Goal: Task Accomplishment & Management: Manage account settings

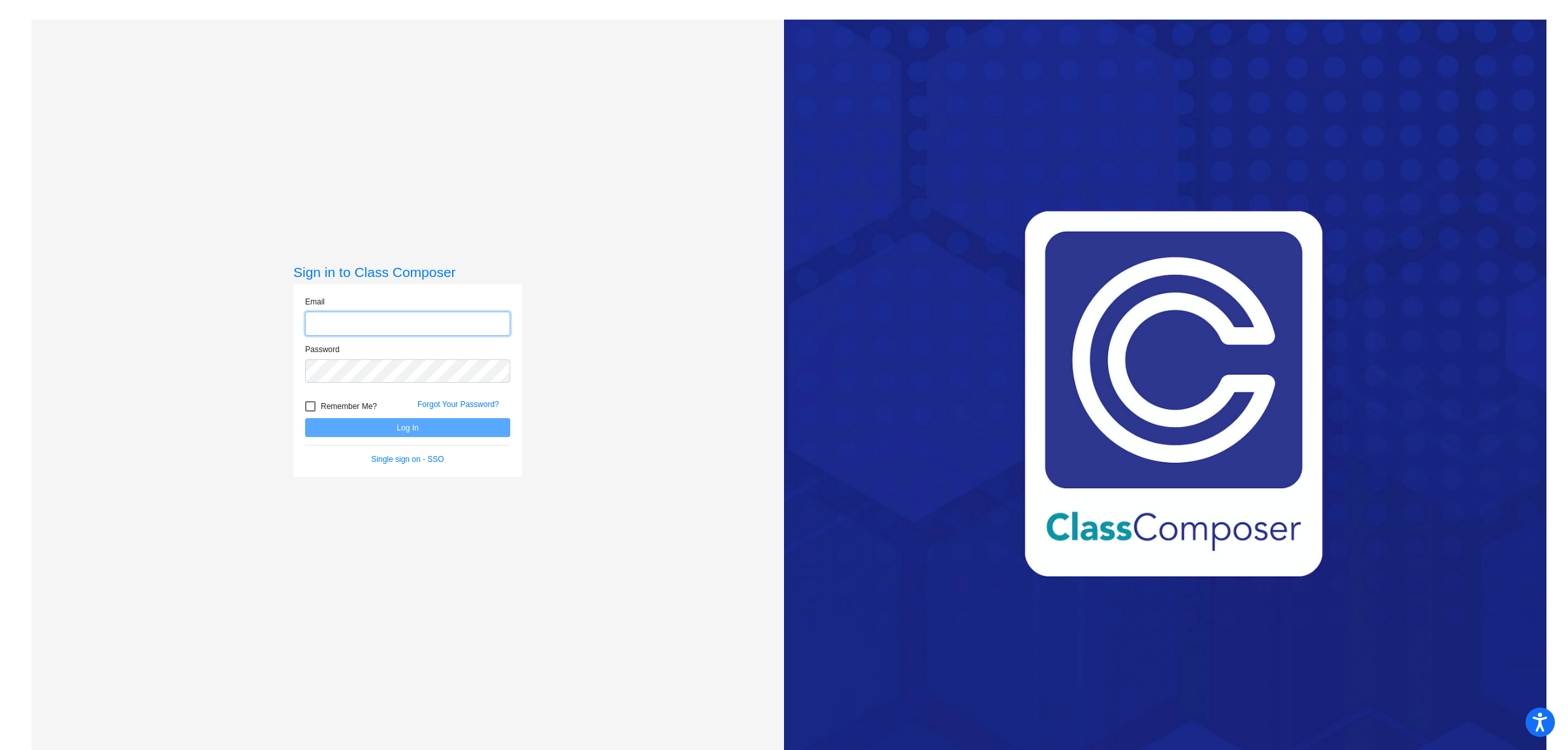
type input "hedenmotolaj@mdusd.org"
click at [448, 428] on button "Log In" at bounding box center [407, 428] width 205 height 19
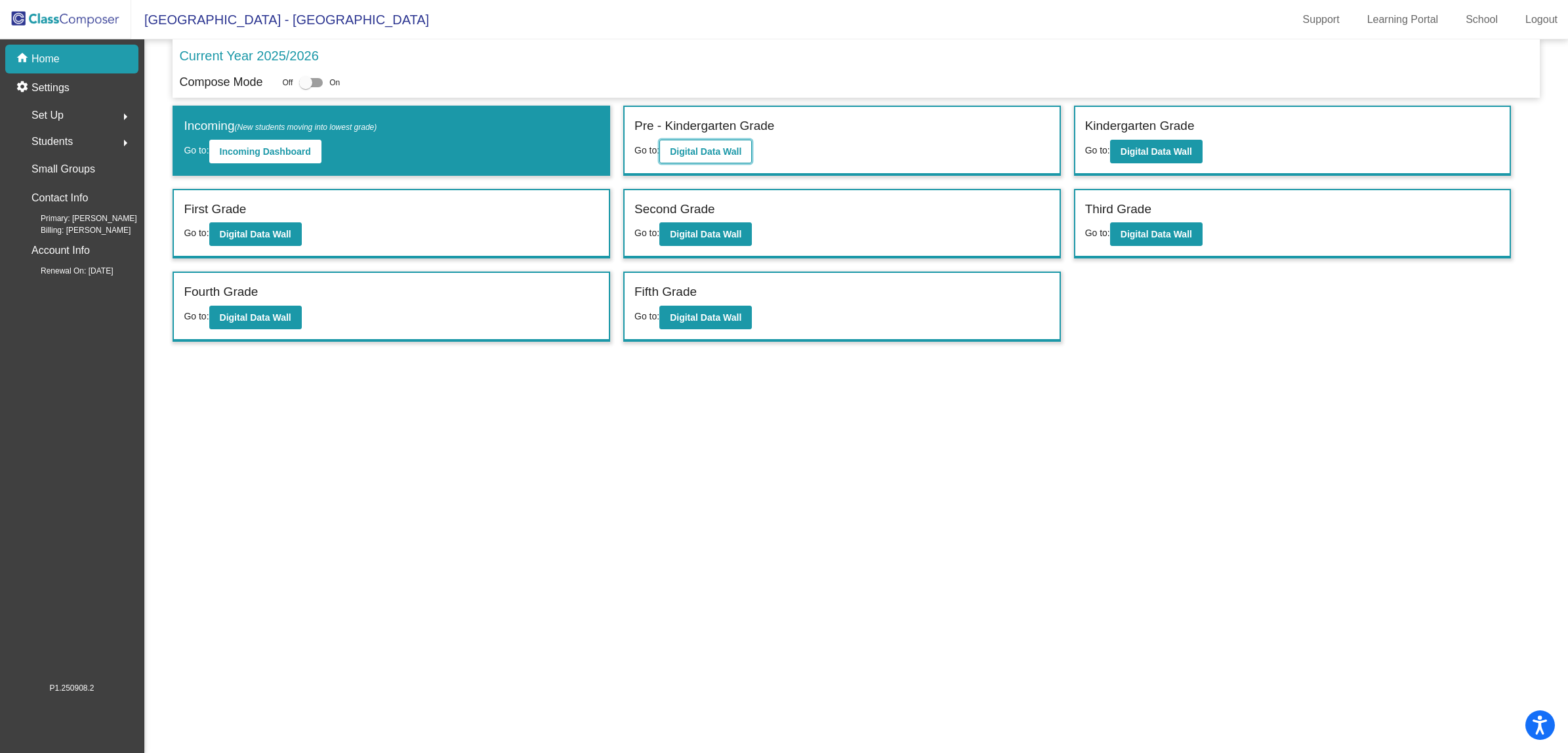
click at [709, 155] on b "Digital Data Wall" at bounding box center [705, 151] width 71 height 10
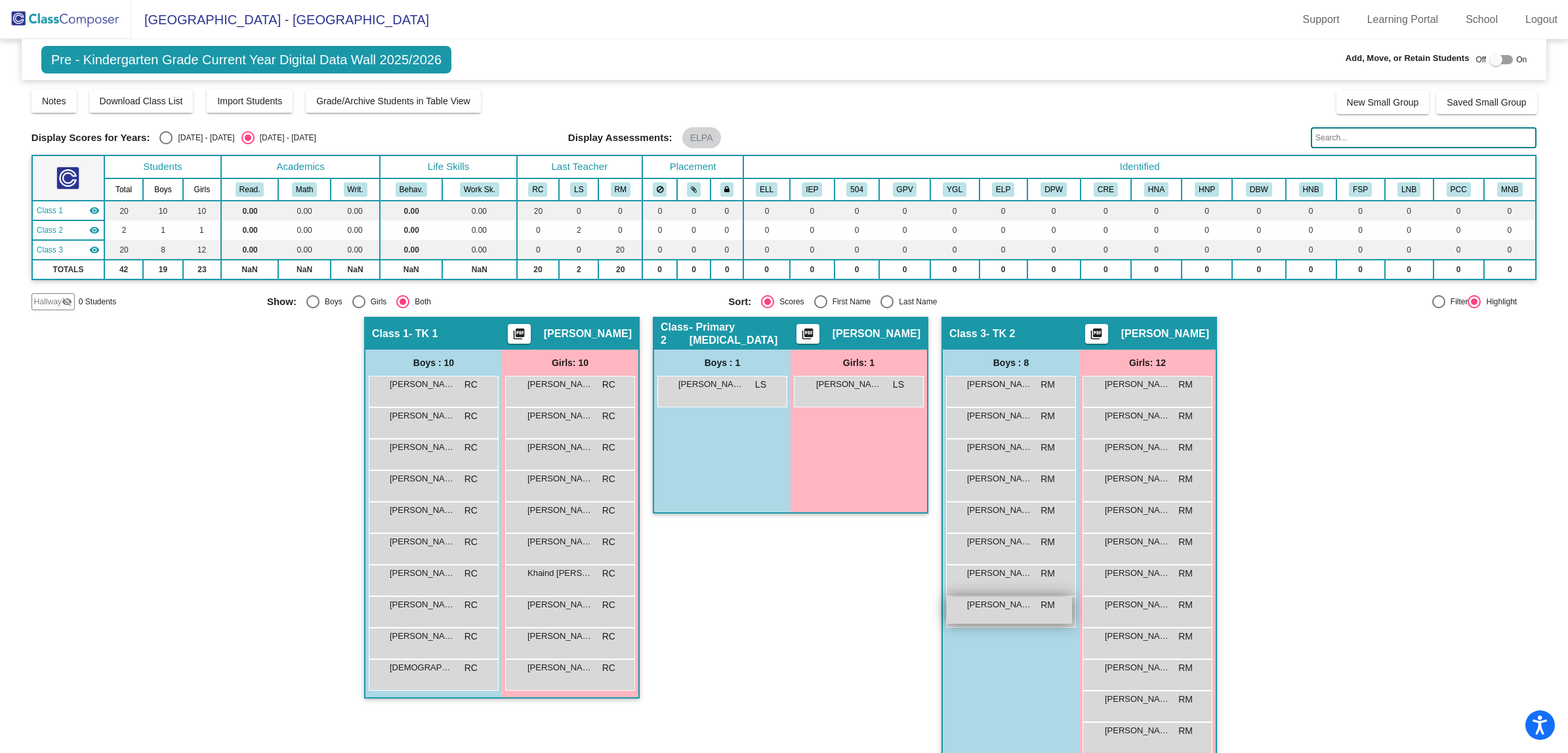
click at [982, 604] on span "Zayden Williams" at bounding box center [999, 605] width 66 height 13
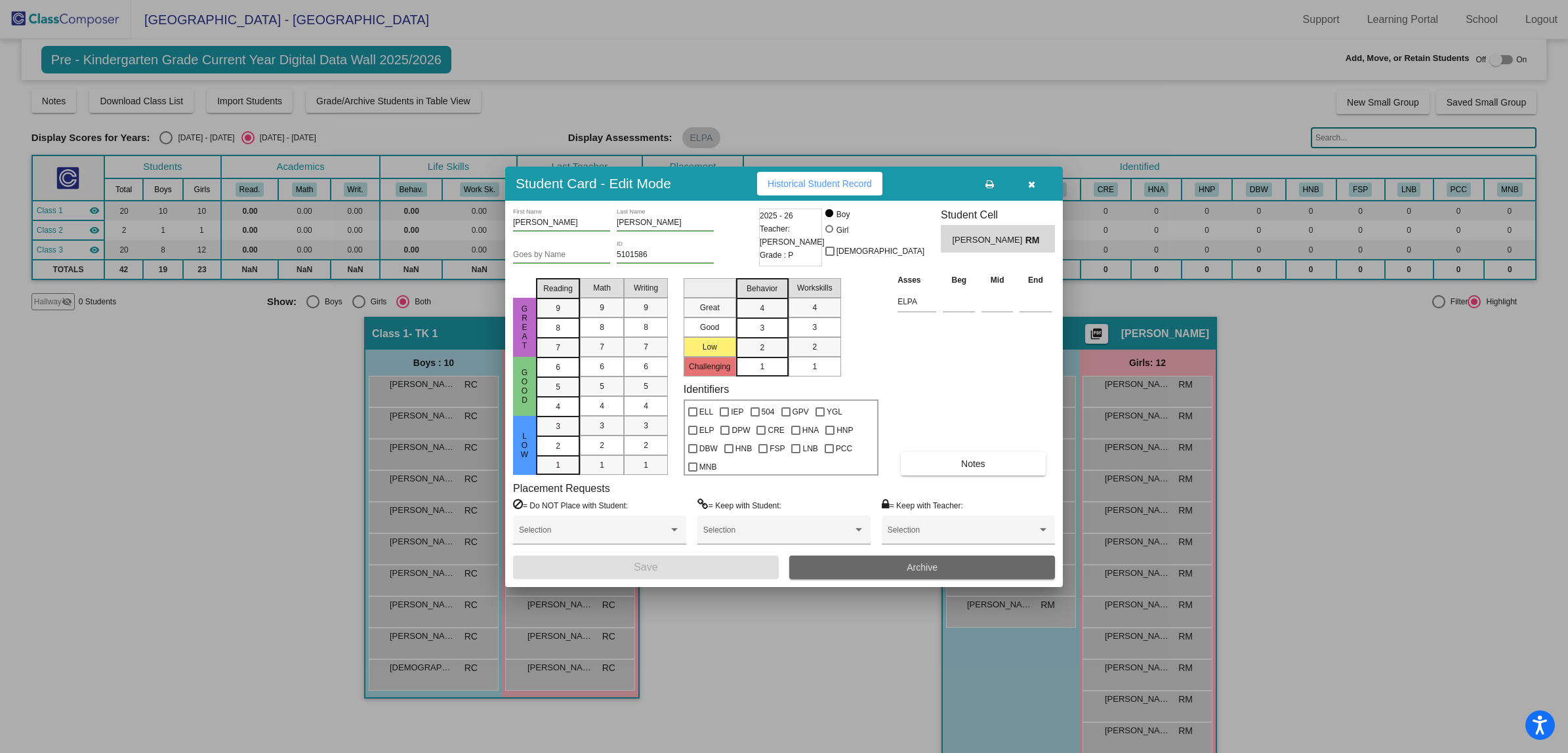
drag, startPoint x: 962, startPoint y: 569, endPoint x: 962, endPoint y: 562, distance: 7.0
click at [962, 562] on button "Archive" at bounding box center [921, 568] width 265 height 24
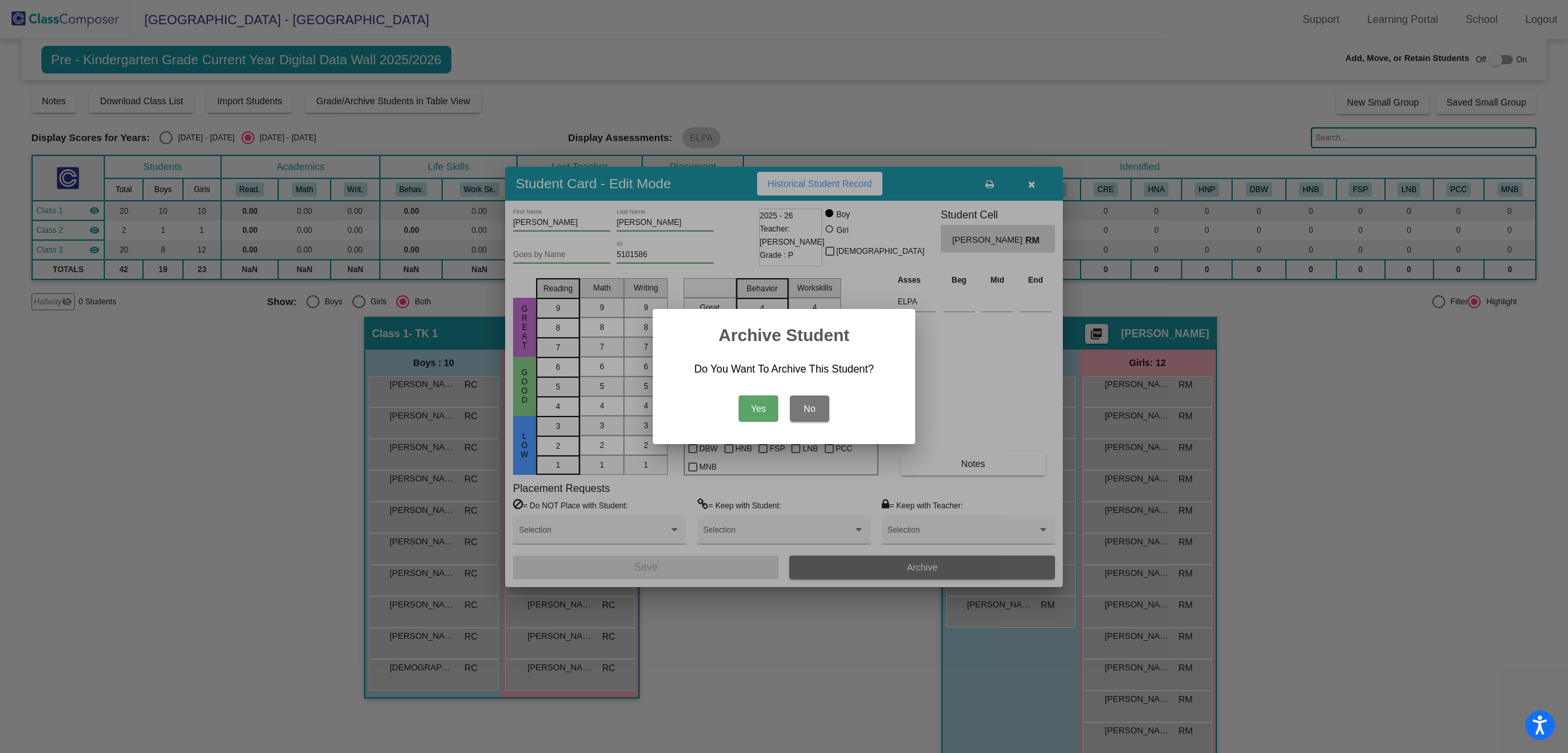
click at [756, 396] on button "Yes" at bounding box center [758, 409] width 40 height 26
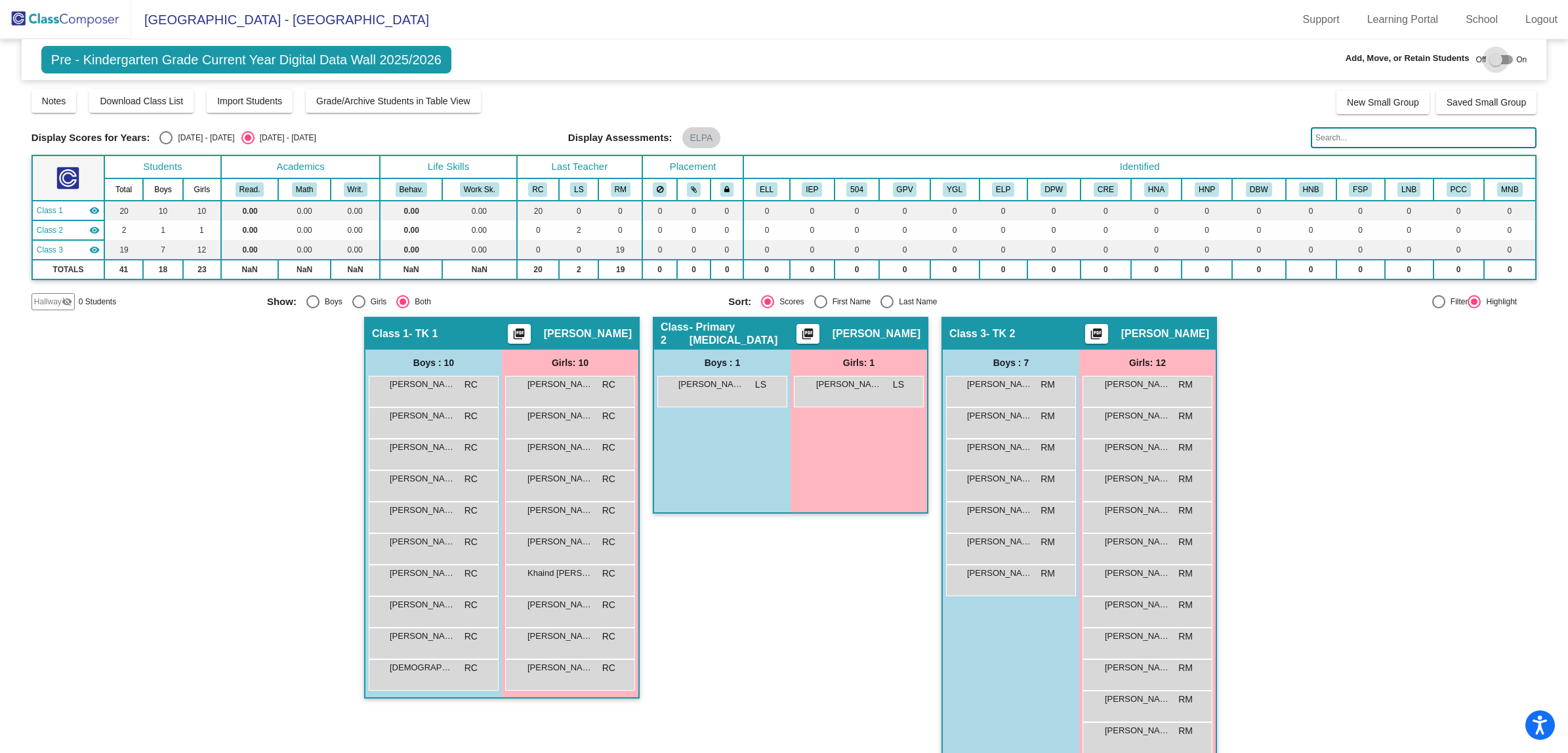
click at [1492, 62] on div at bounding box center [1495, 59] width 13 height 13
checkbox input "true"
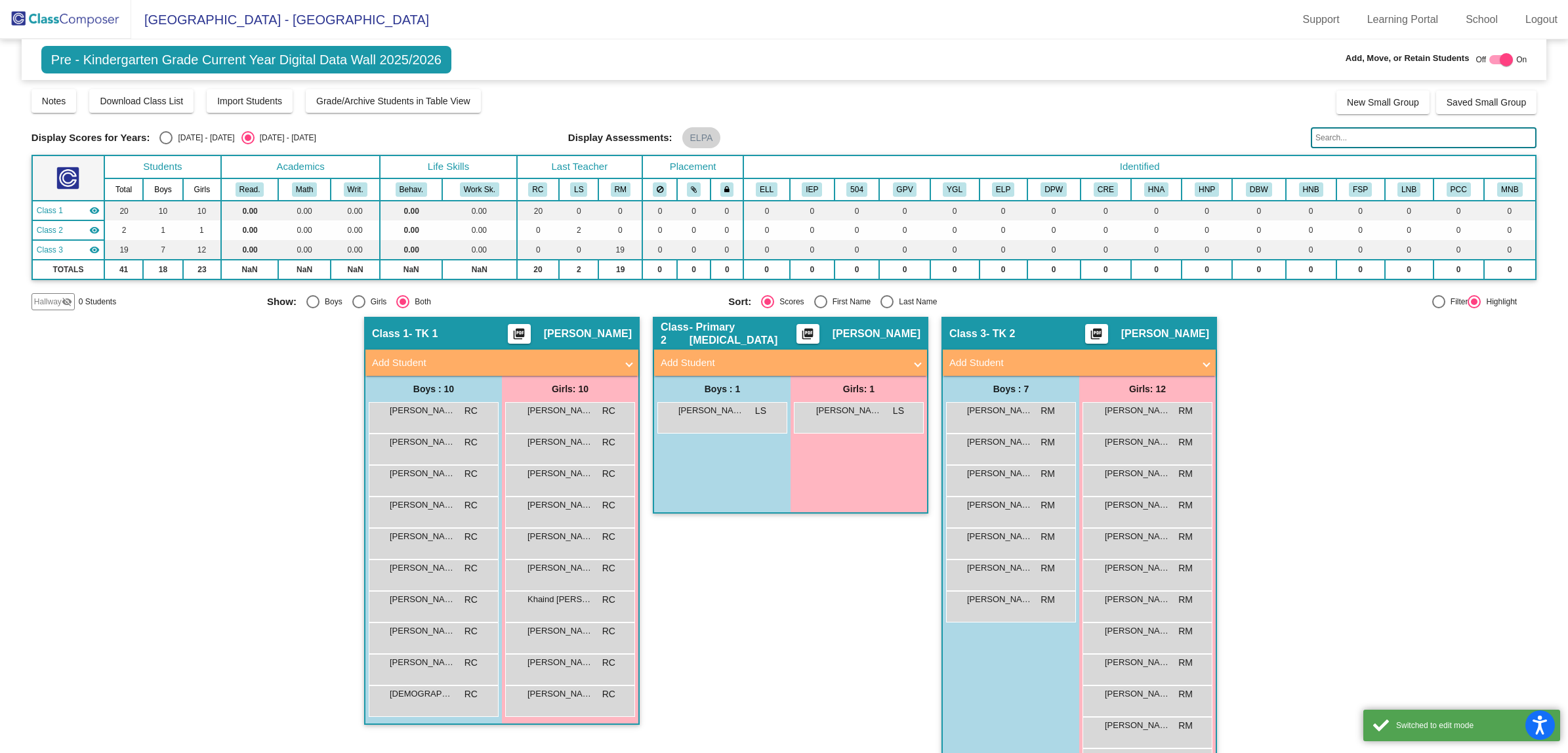
click at [982, 355] on mat-panel-title "Add Student" at bounding box center [1071, 363] width 244 height 15
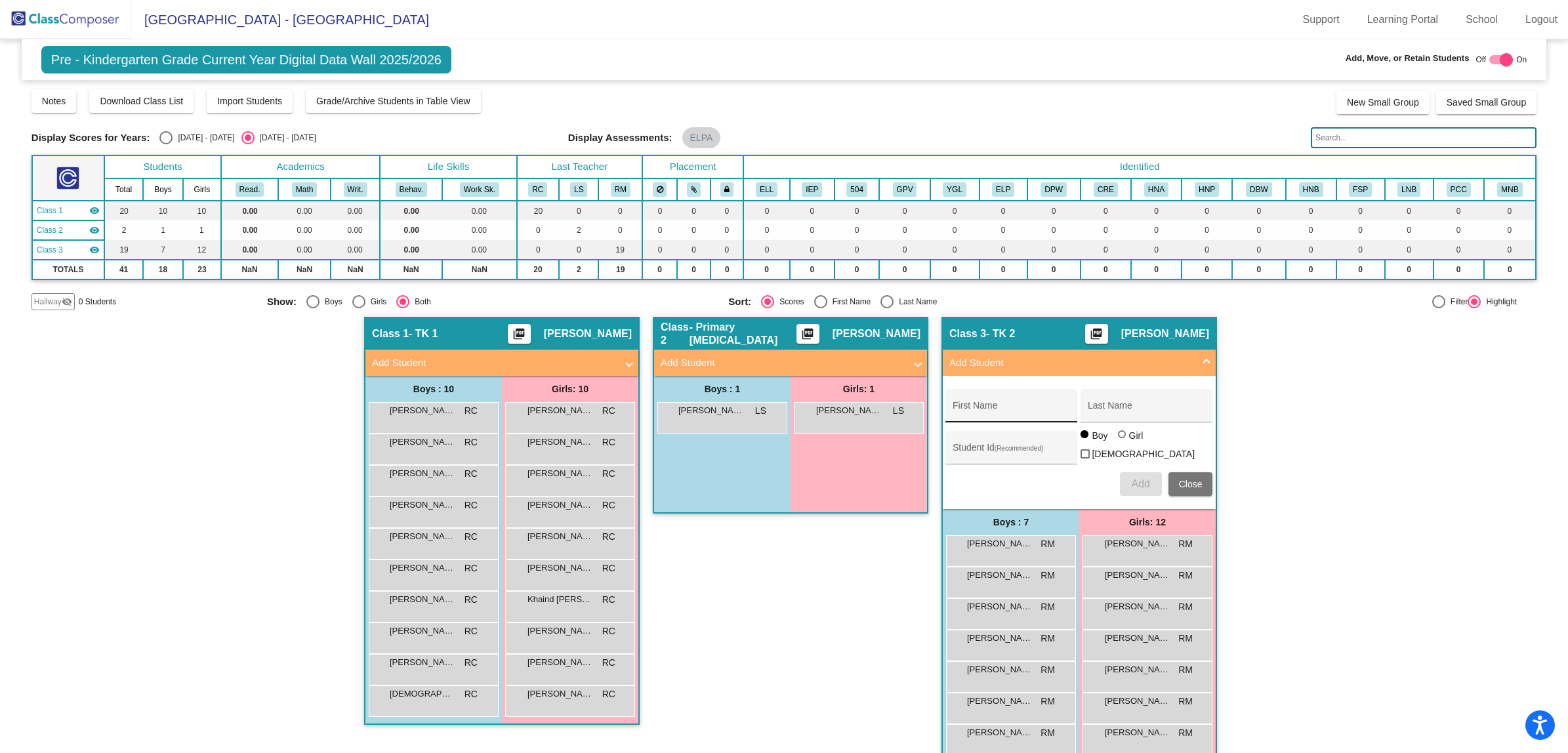
click at [955, 410] on input "First Name" at bounding box center [1011, 410] width 118 height 10
type input "Cowlyn"
type input "[PERSON_NAME]"
type input "5102950"
click at [1145, 482] on span "Add" at bounding box center [1140, 484] width 19 height 11
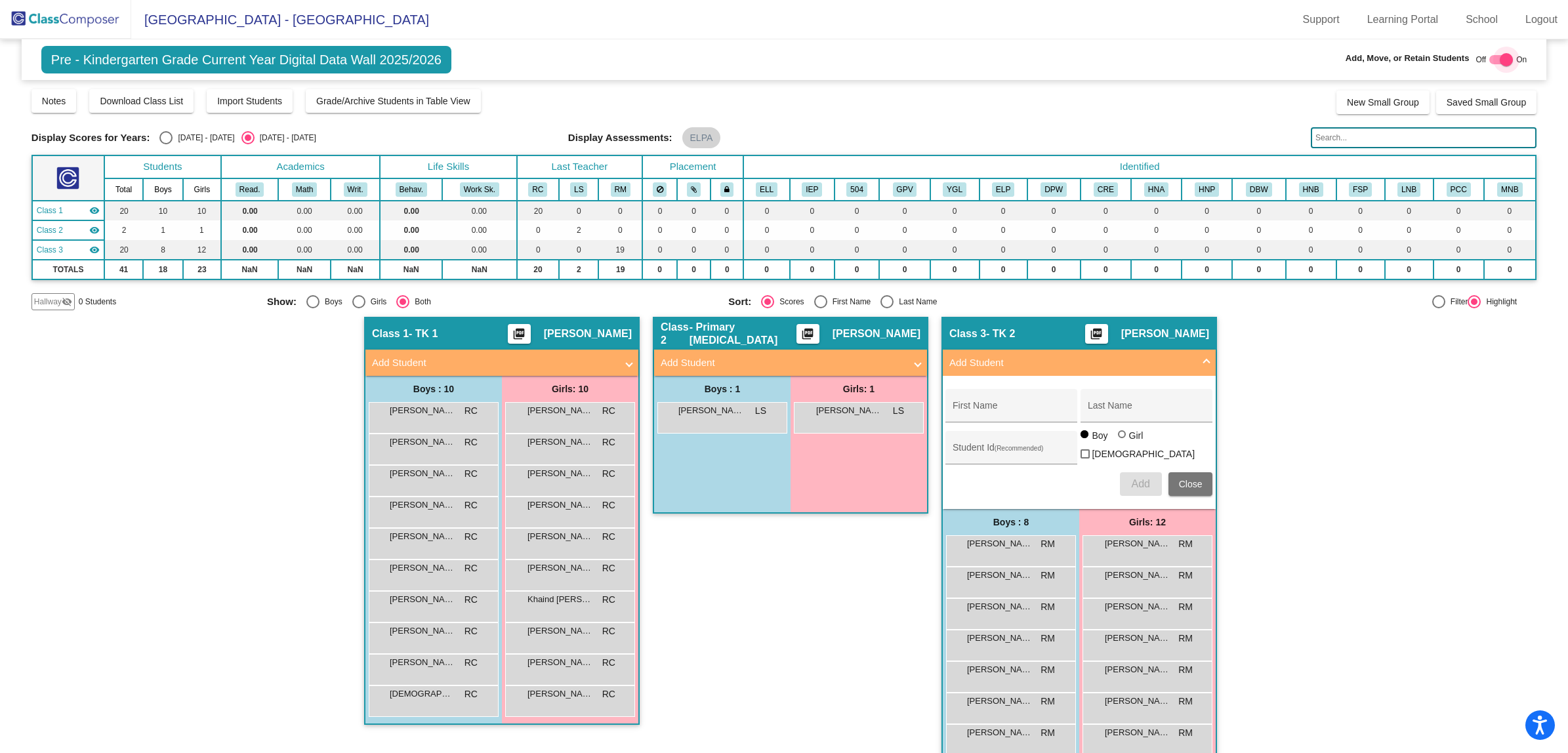
click at [1502, 57] on div at bounding box center [1506, 59] width 13 height 13
checkbox input "false"
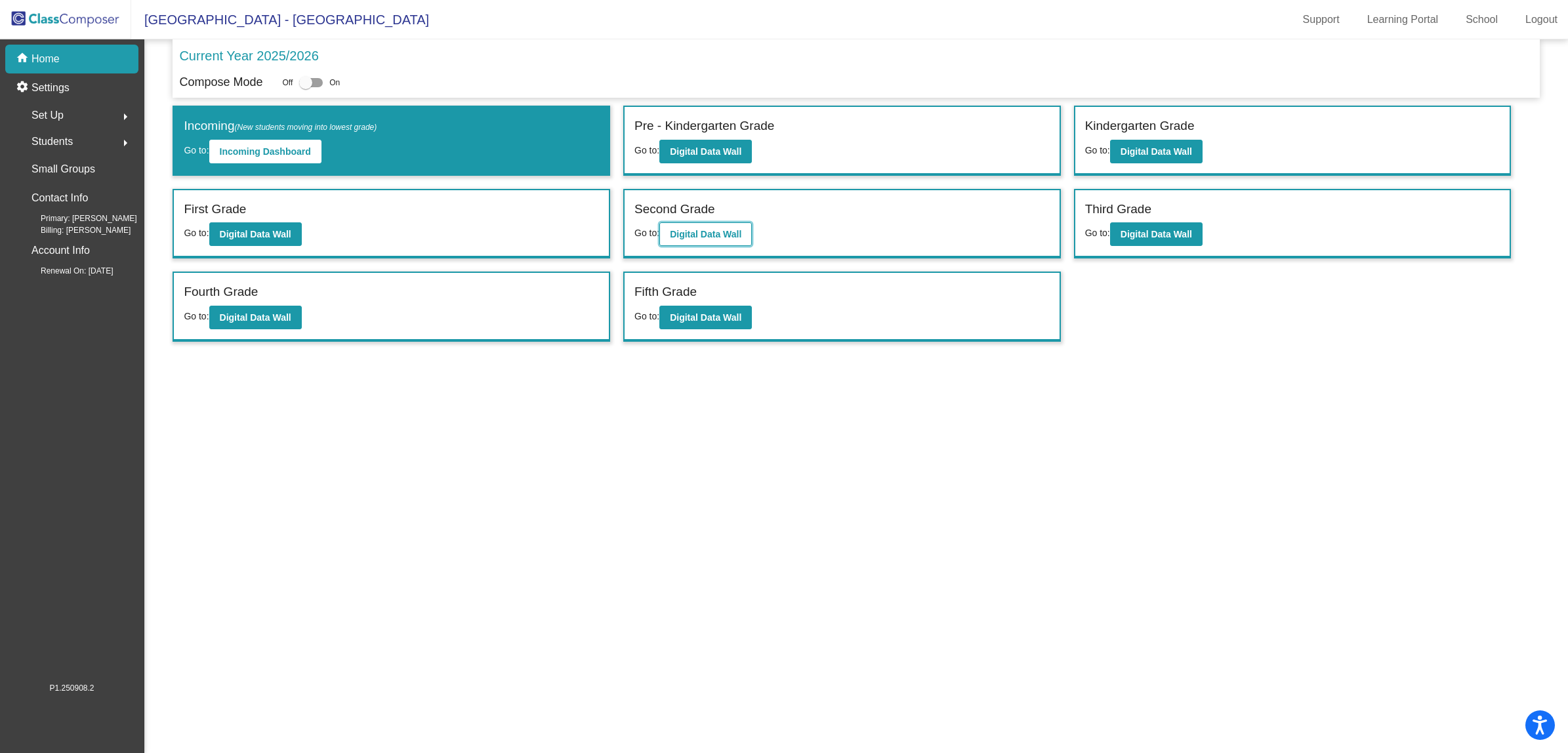
click at [696, 230] on b "Digital Data Wall" at bounding box center [705, 233] width 71 height 10
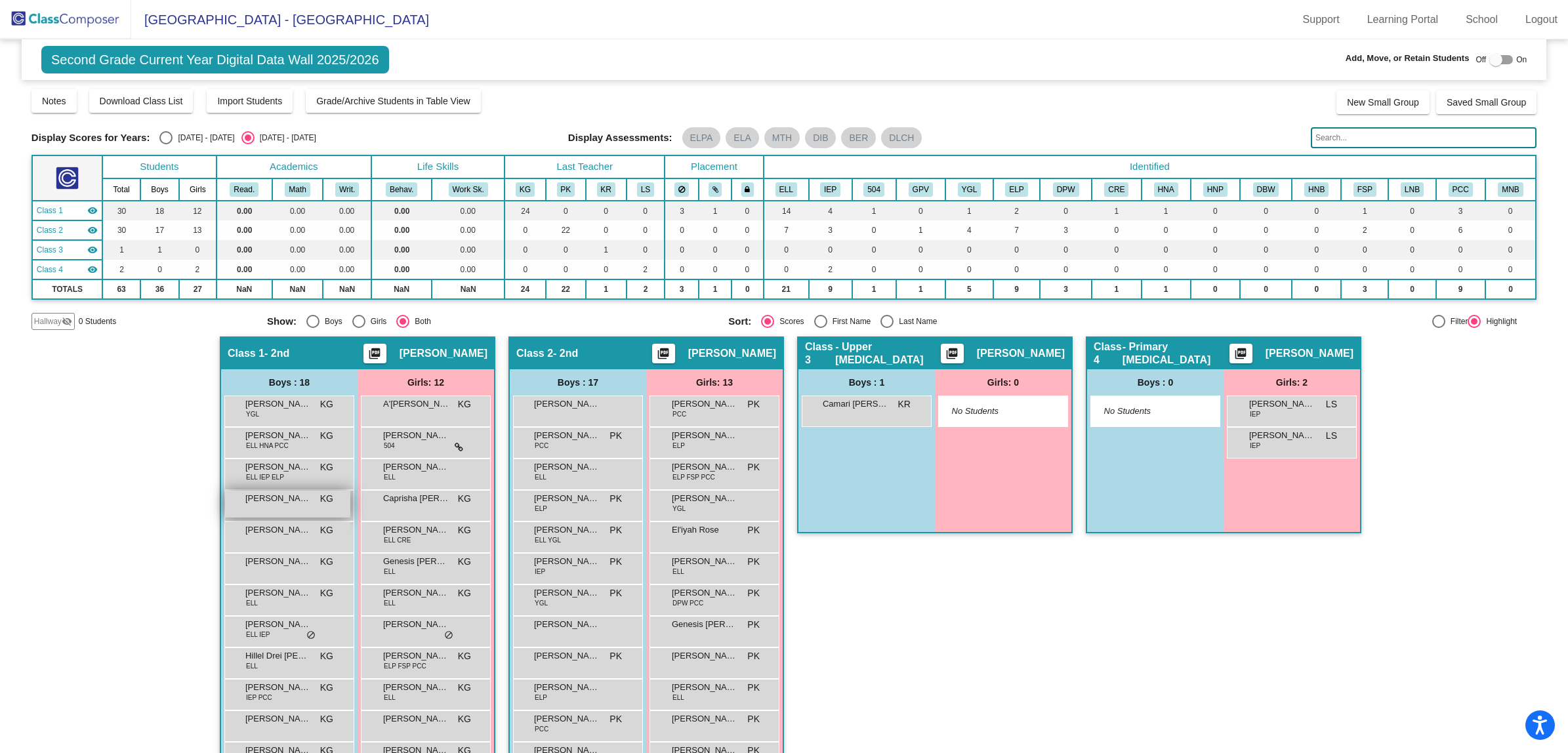
click at [283, 505] on div "[PERSON_NAME] KG lock do_not_disturb_alt" at bounding box center [287, 503] width 125 height 27
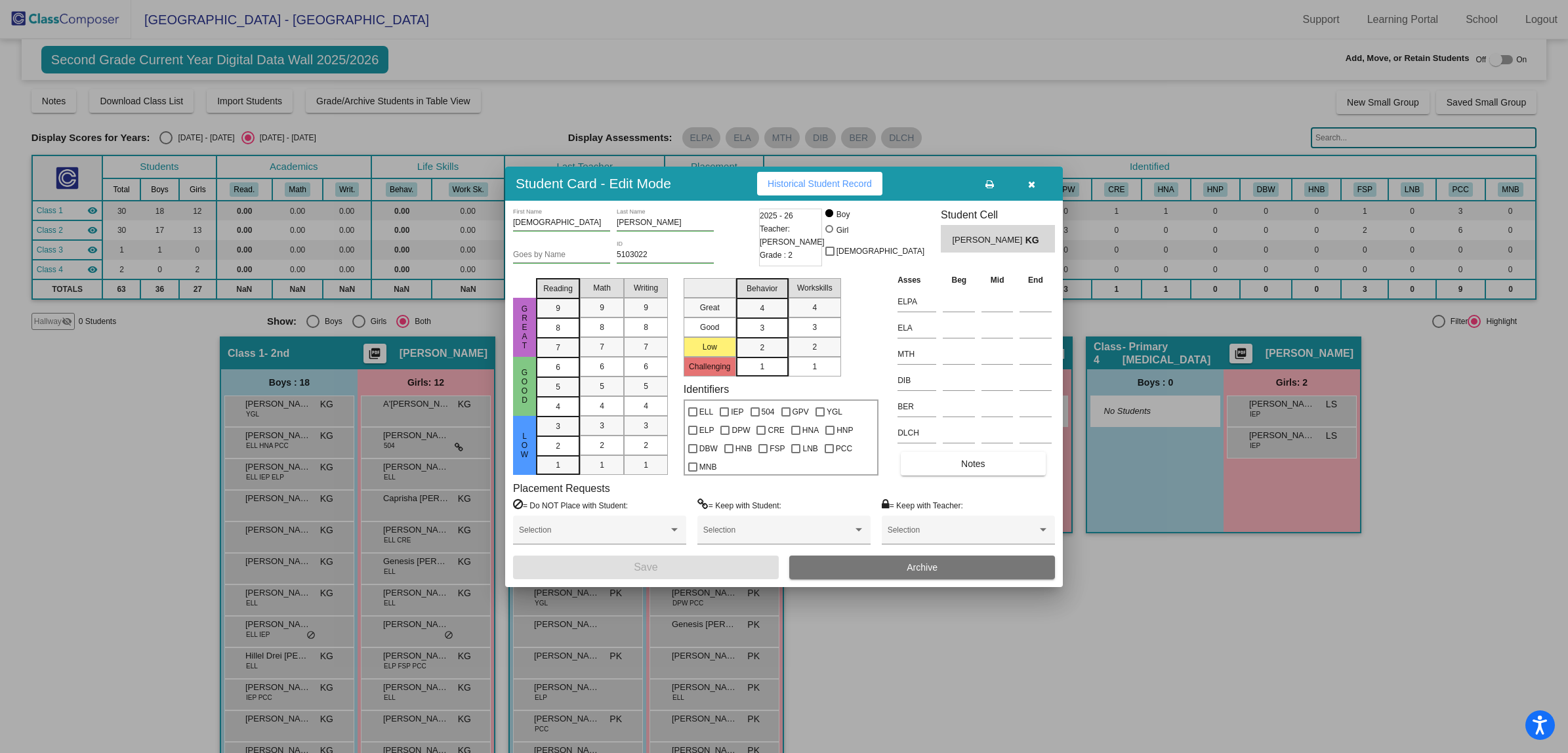
click at [969, 567] on button "Archive" at bounding box center [921, 568] width 265 height 24
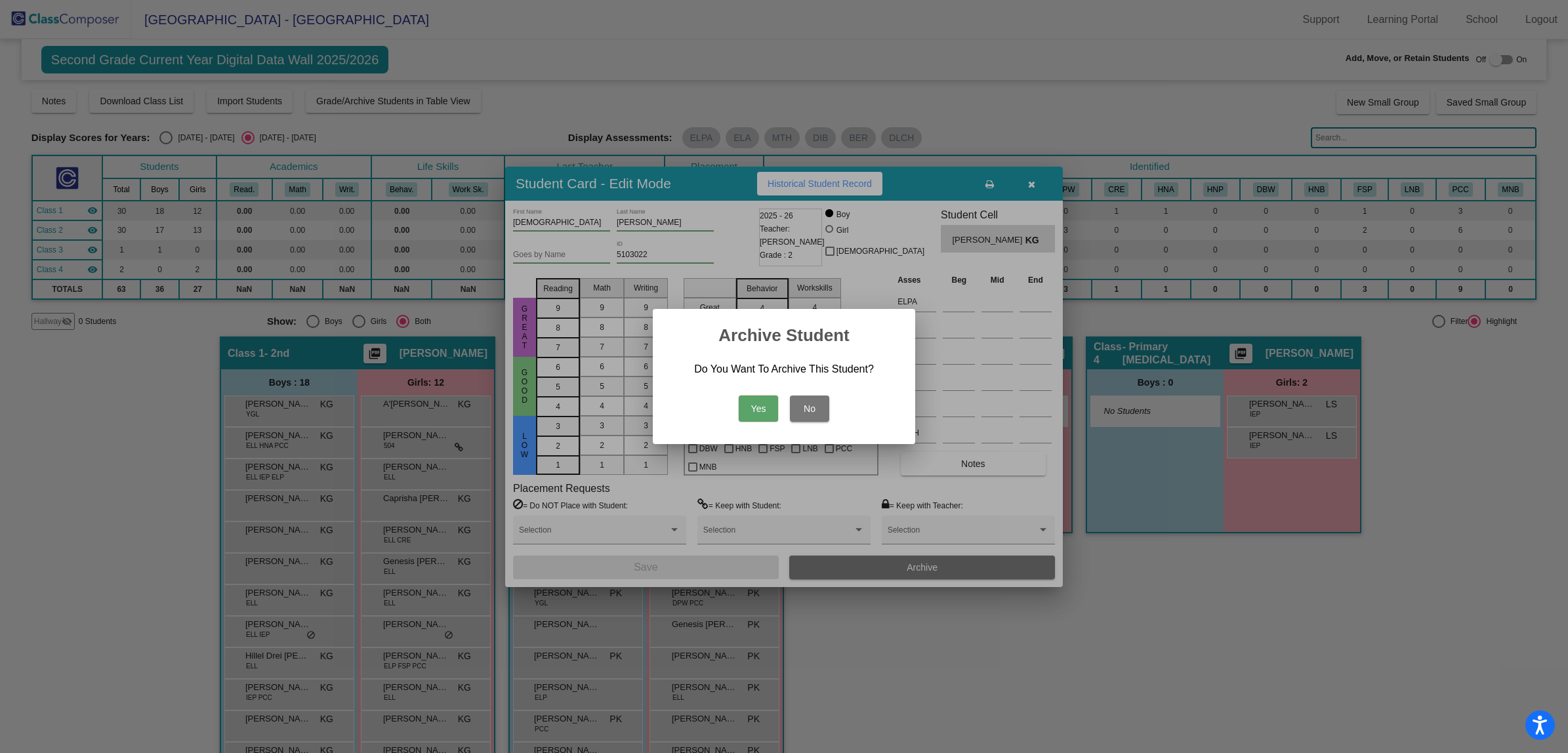
click at [746, 405] on button "Yes" at bounding box center [758, 409] width 40 height 26
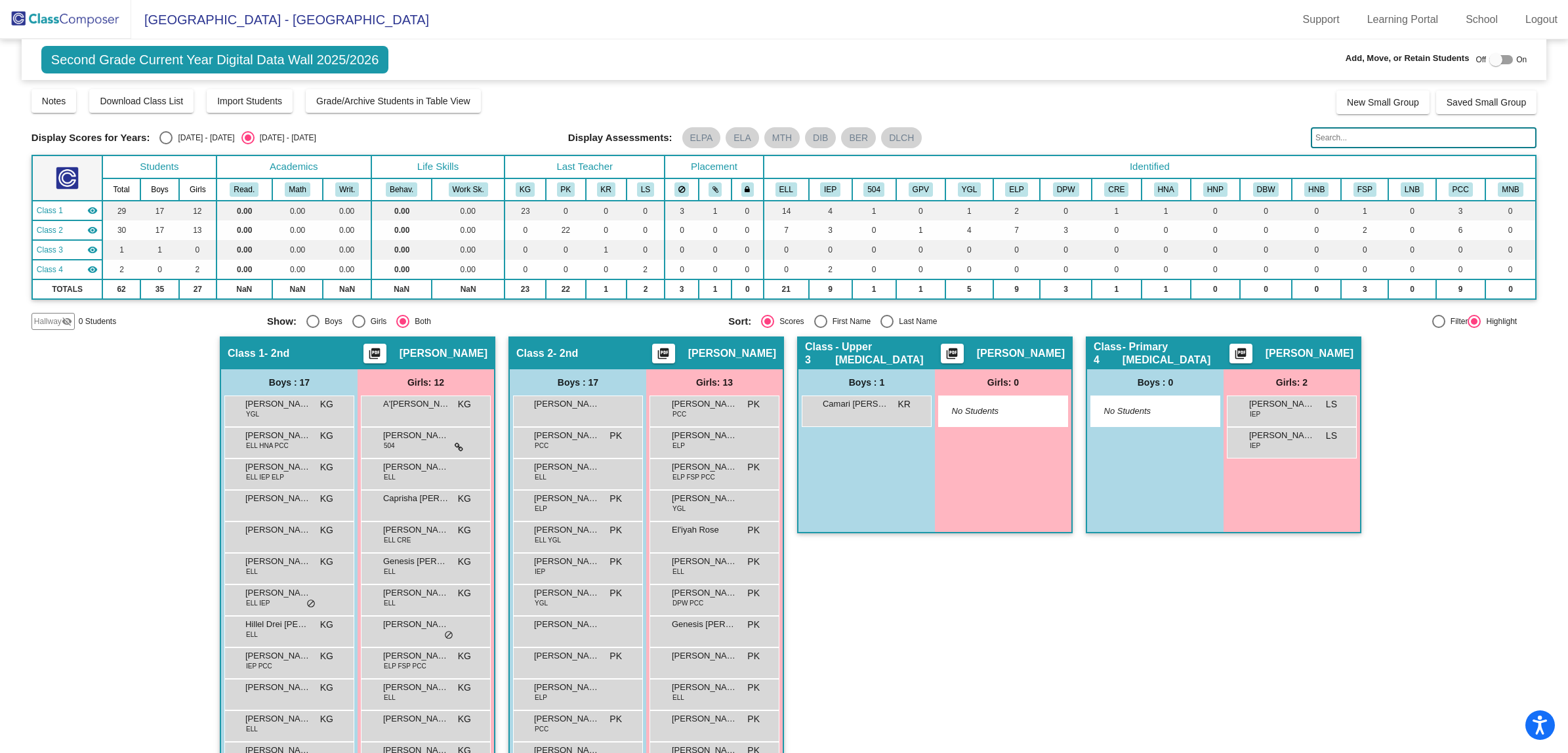
click at [76, 13] on img at bounding box center [66, 19] width 131 height 39
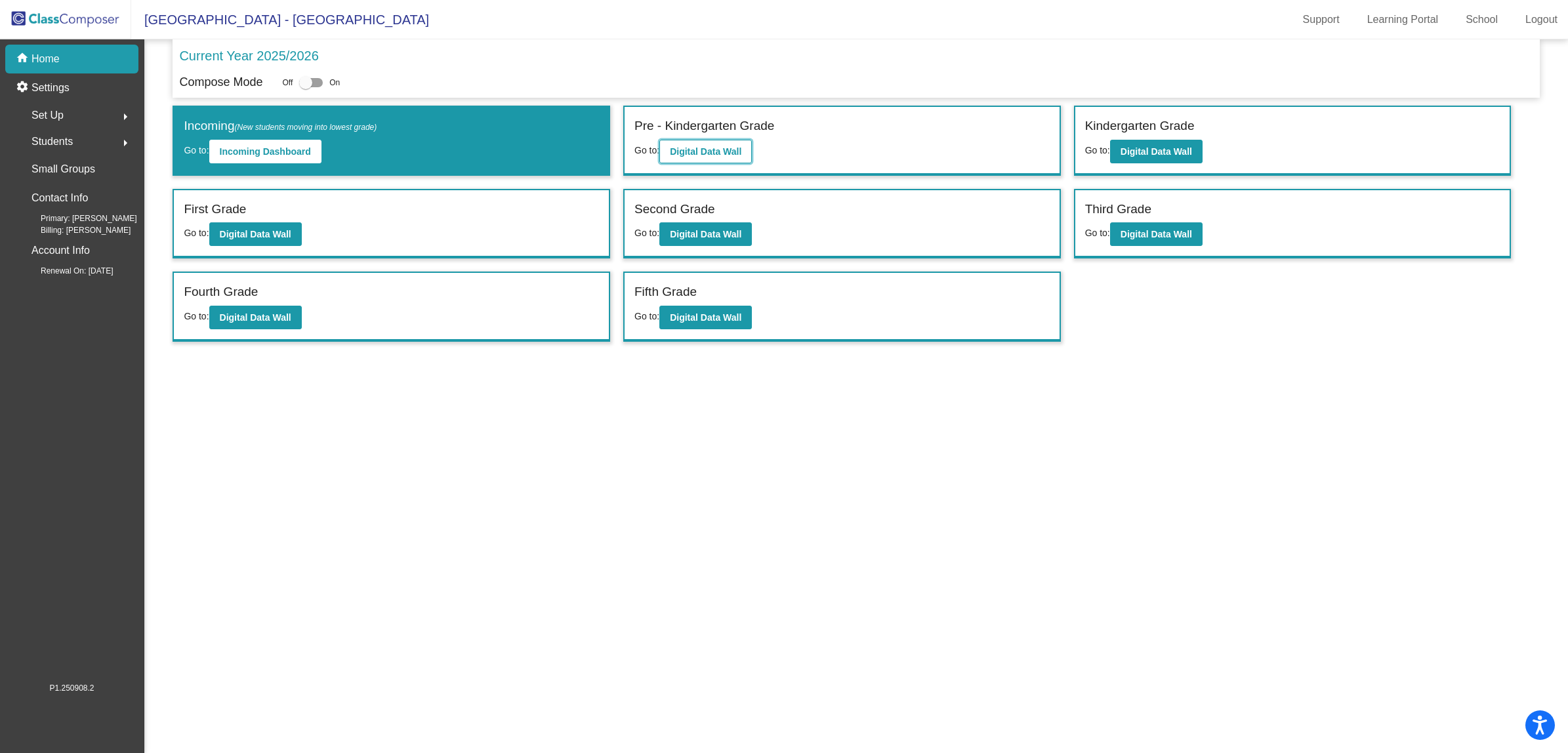
click at [696, 143] on button "Digital Data Wall" at bounding box center [706, 152] width 93 height 24
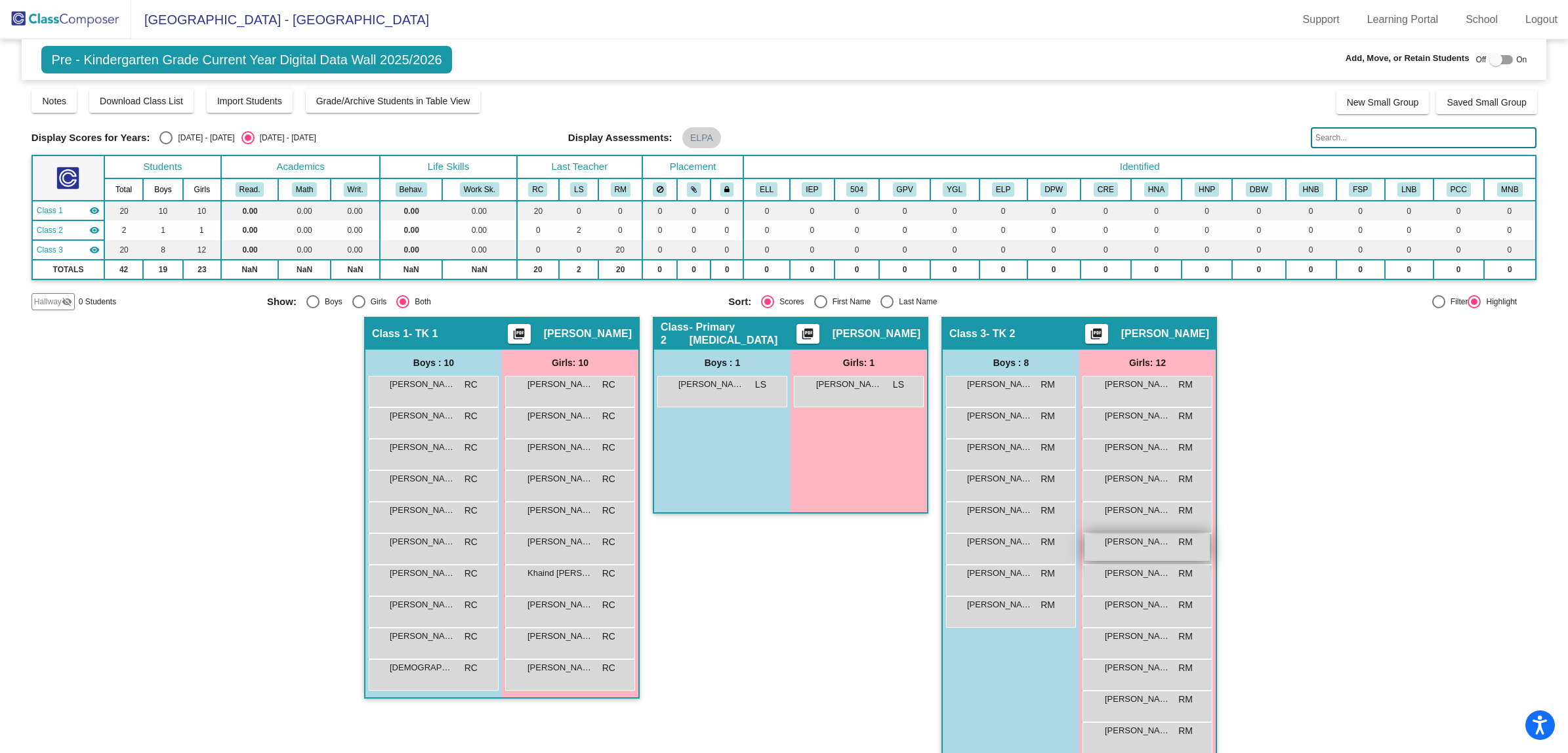
scroll to position [19, 0]
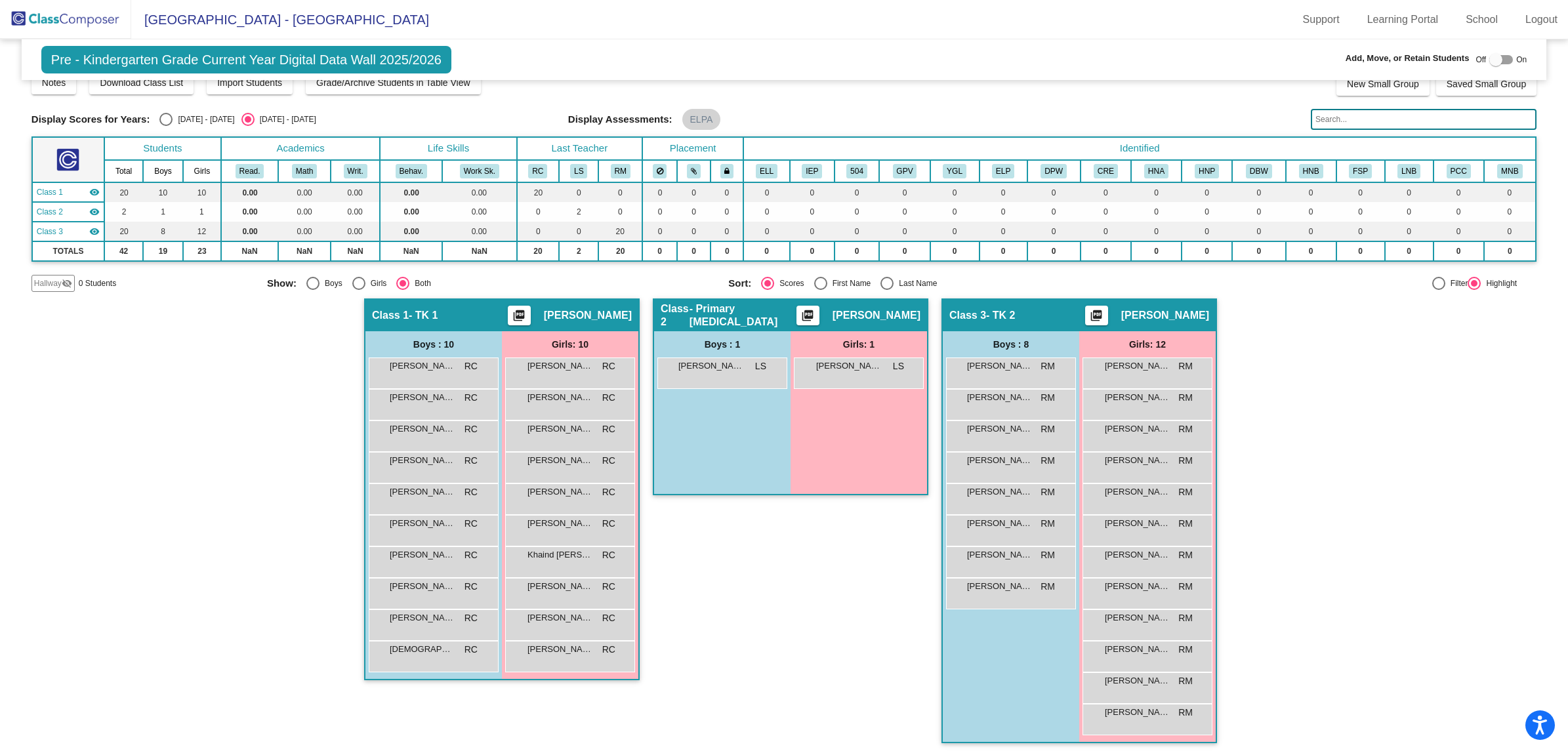
click at [34, 17] on img at bounding box center [66, 19] width 131 height 39
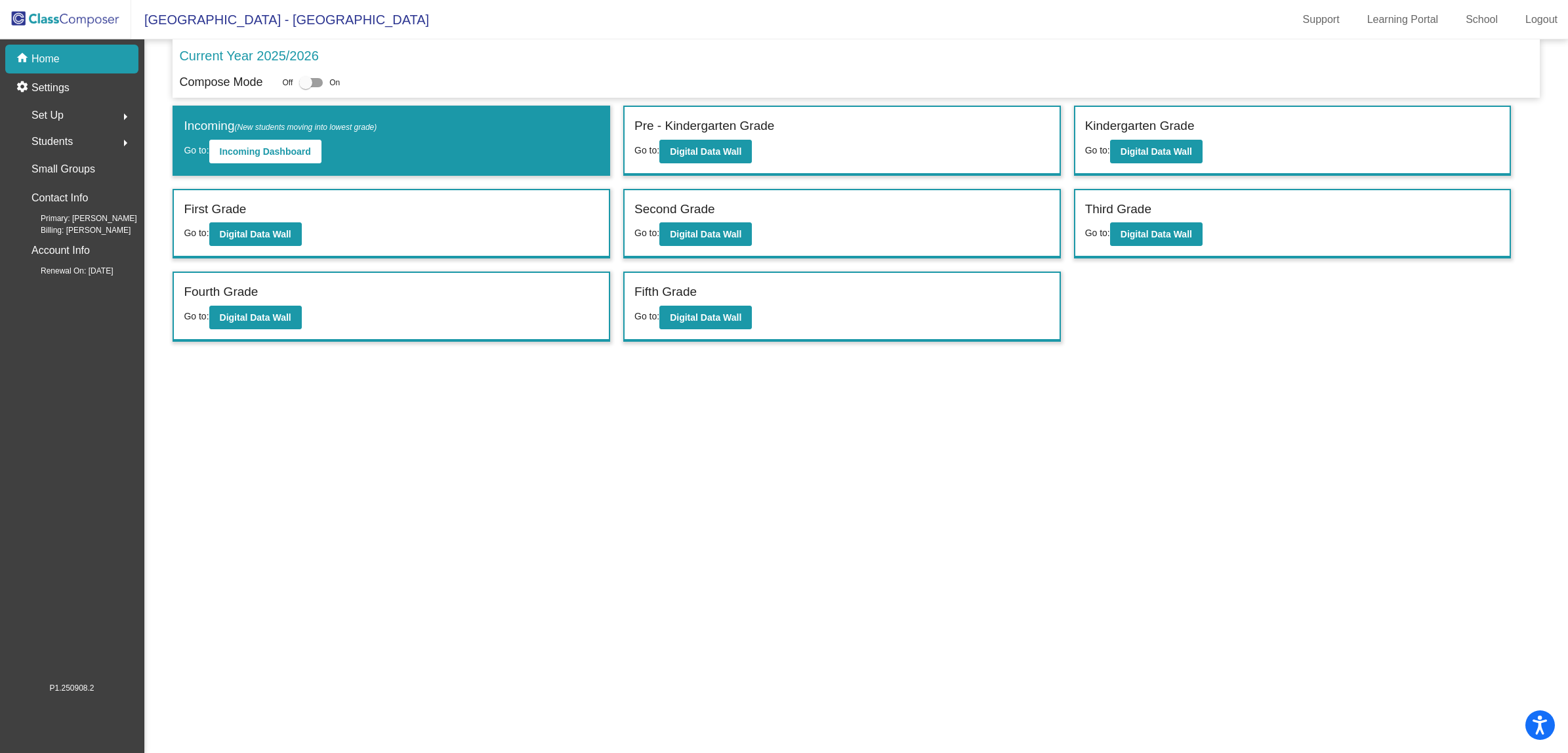
click at [42, 142] on span "Students" at bounding box center [52, 142] width 42 height 19
click at [59, 285] on p "All Students" at bounding box center [58, 284] width 53 height 16
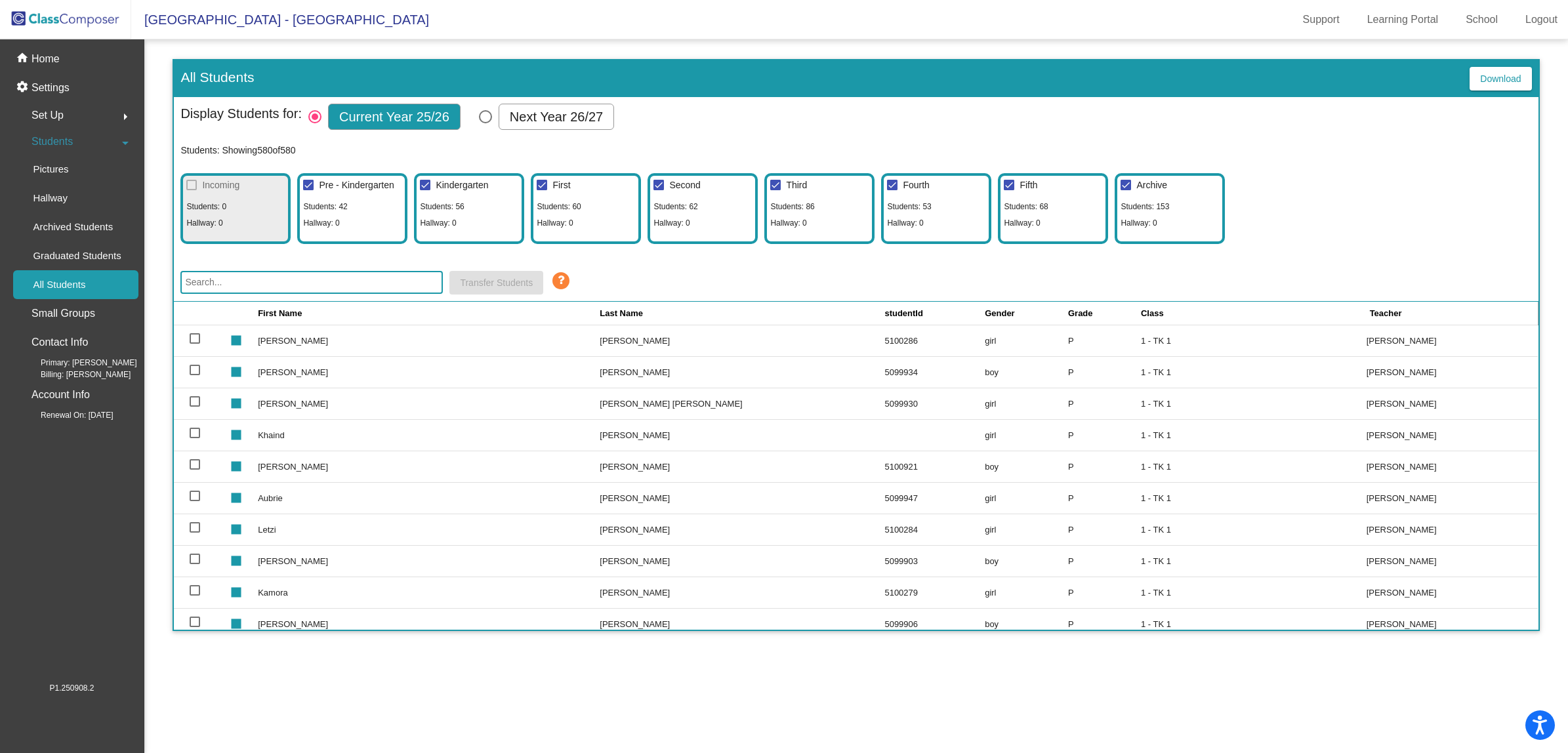
drag, startPoint x: 202, startPoint y: 285, endPoint x: 202, endPoint y: 278, distance: 7.0
click at [202, 279] on input "text" at bounding box center [312, 282] width 263 height 23
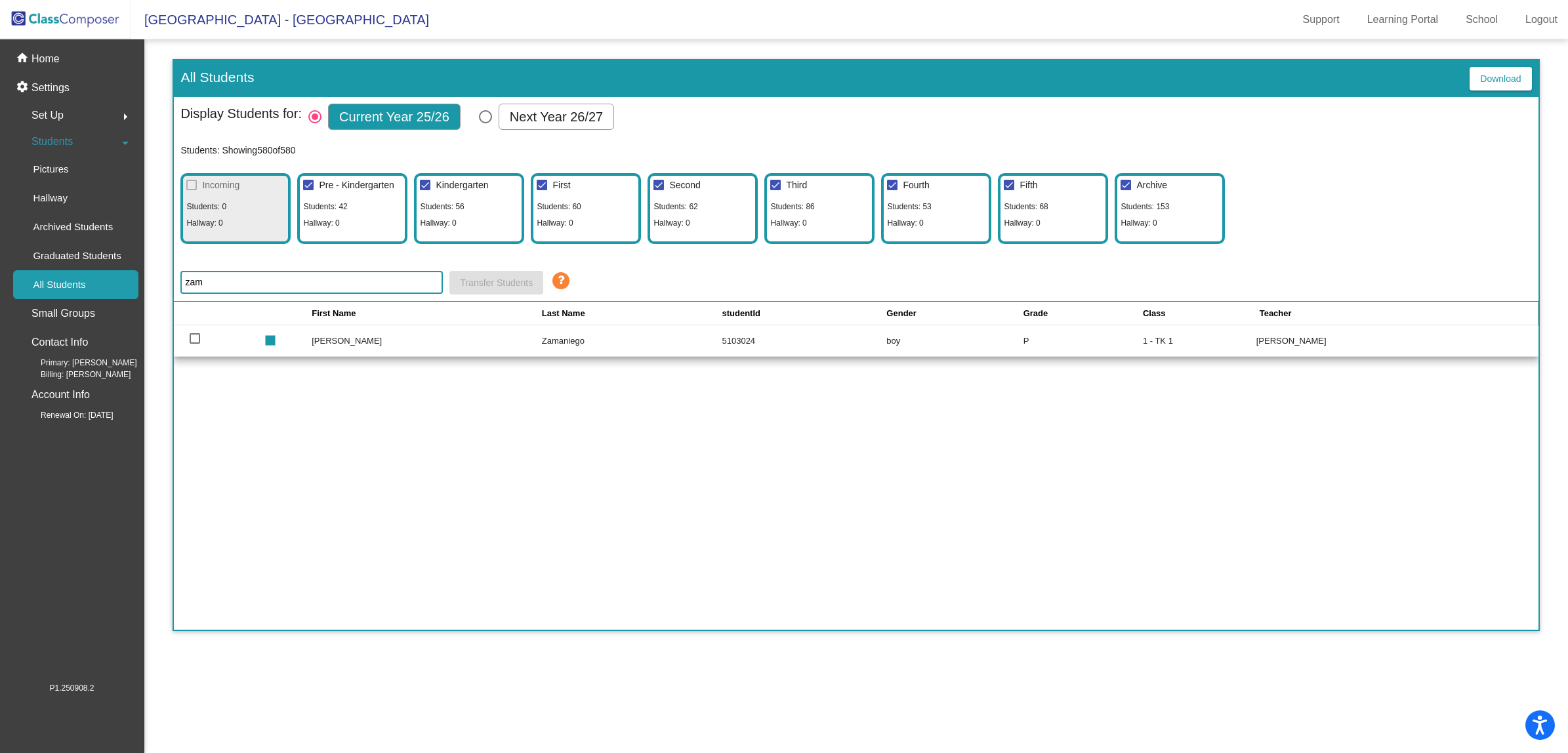
type input "zam"
click at [76, 11] on img at bounding box center [66, 19] width 131 height 39
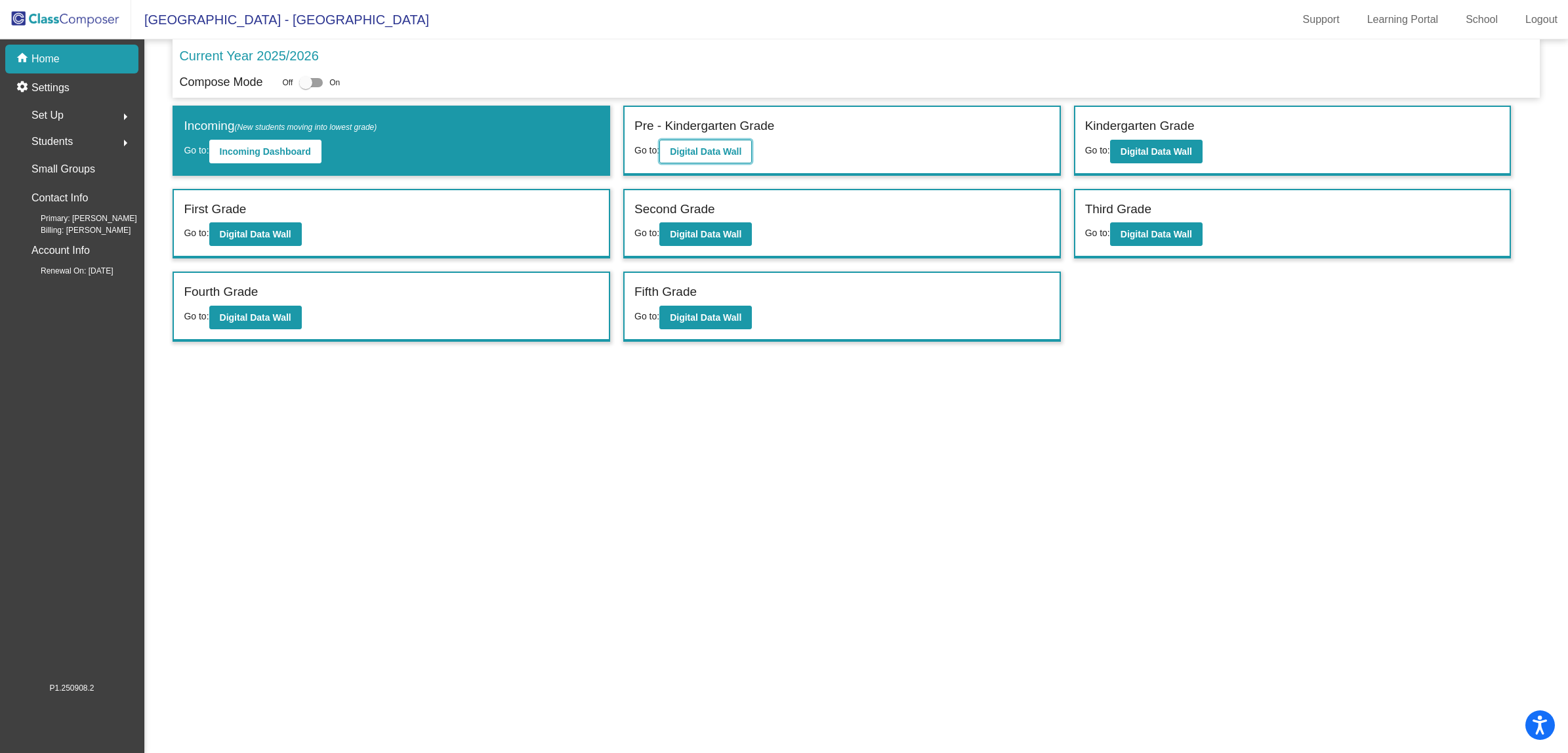
click at [707, 152] on b "Digital Data Wall" at bounding box center [705, 151] width 71 height 10
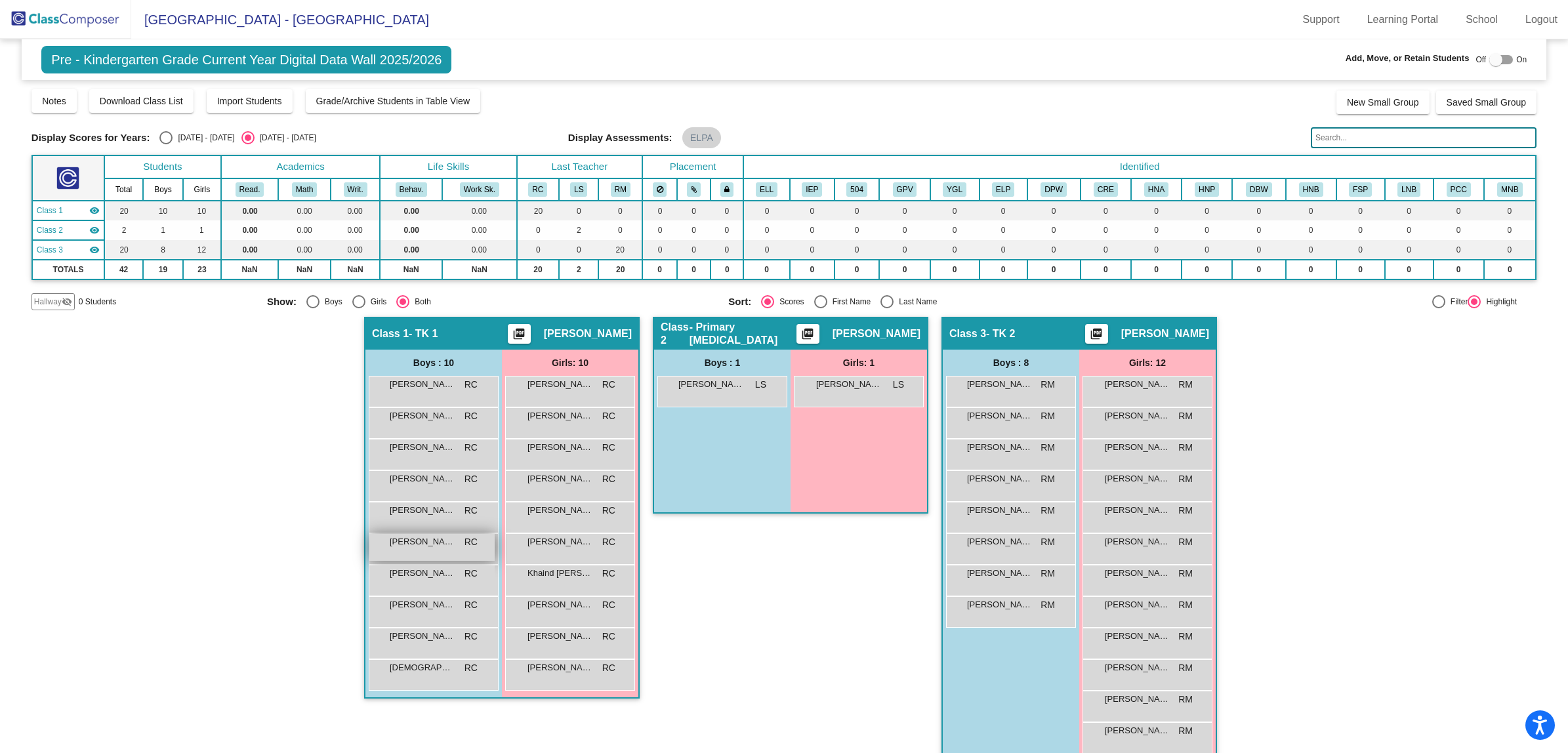
click at [418, 547] on span "[PERSON_NAME]" at bounding box center [422, 542] width 66 height 13
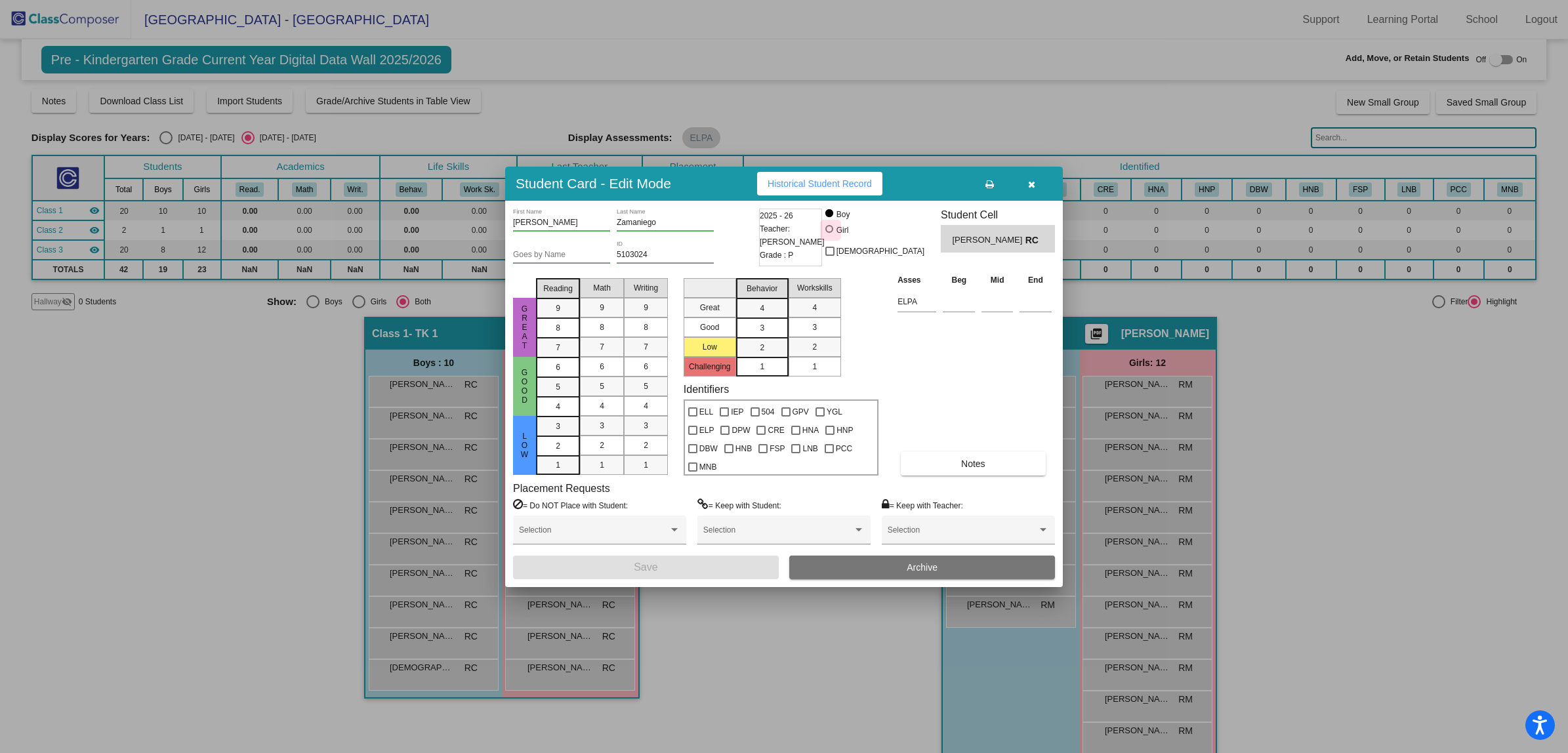
click at [833, 230] on div at bounding box center [829, 228] width 8 height 8
click at [831, 236] on input "Girl" at bounding box center [830, 236] width 1 height 1
radio input "true"
click at [703, 562] on button "Save" at bounding box center [645, 568] width 265 height 24
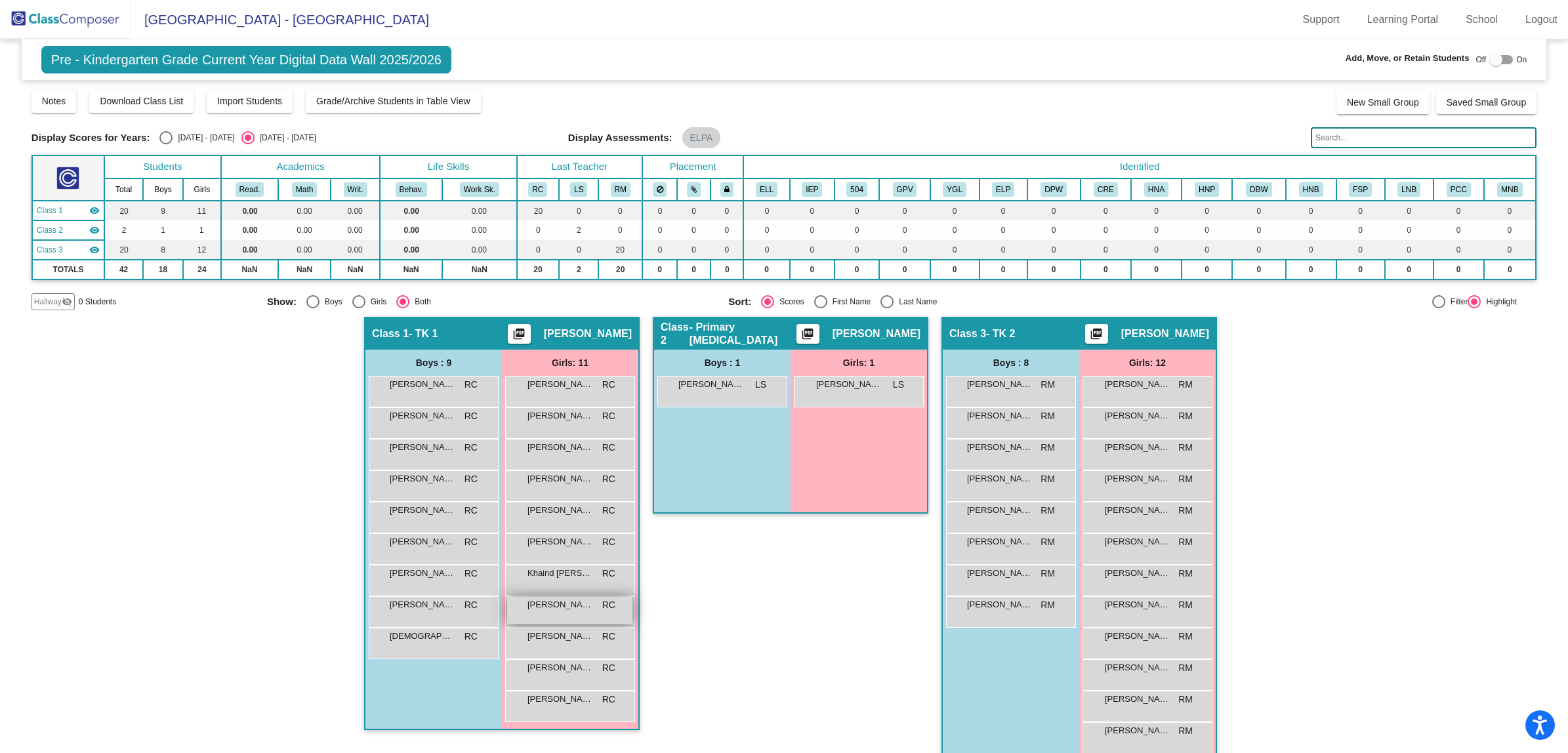
click at [545, 612] on div "[PERSON_NAME] RC lock do_not_disturb_alt" at bounding box center [569, 610] width 125 height 27
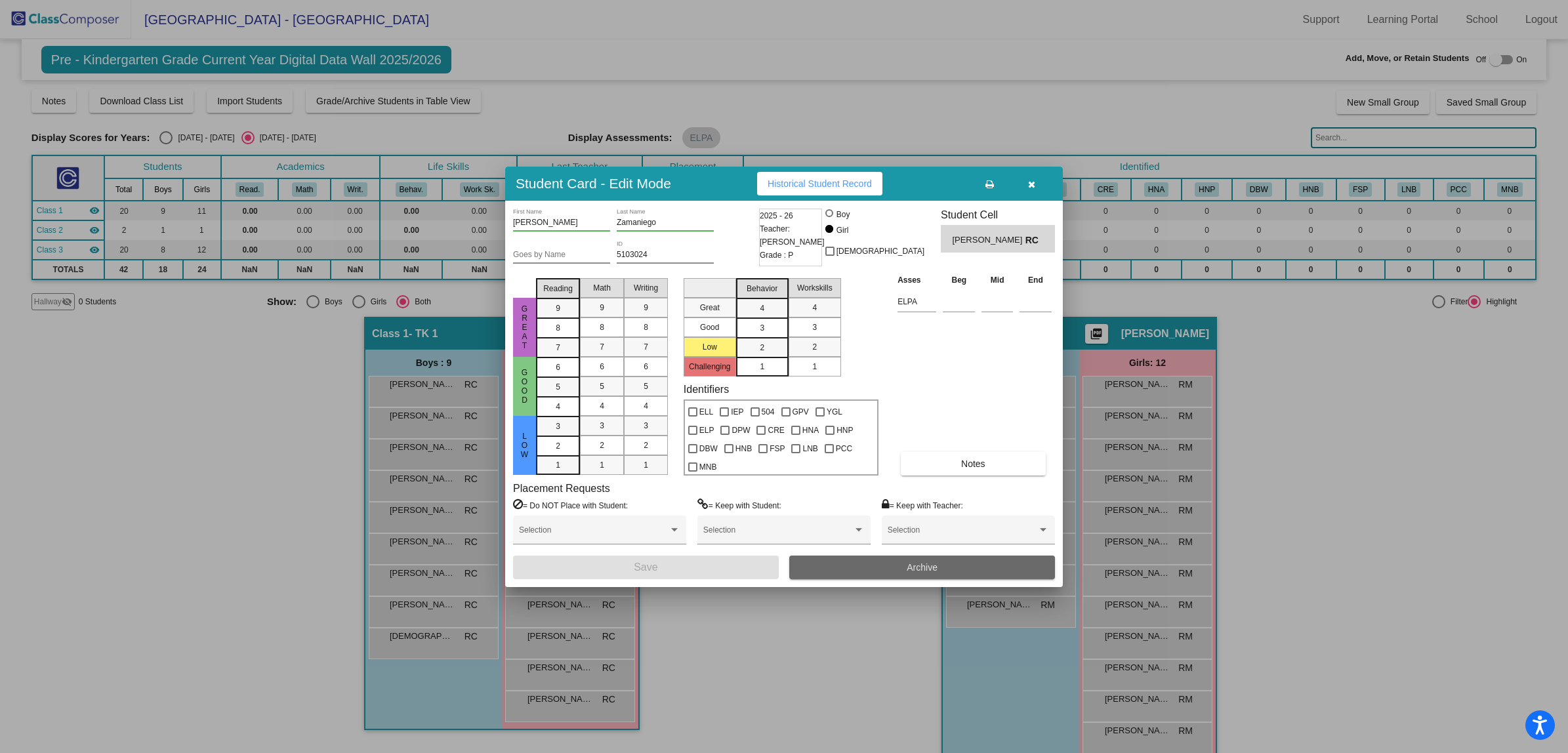
click at [963, 572] on button "Archive" at bounding box center [921, 568] width 265 height 24
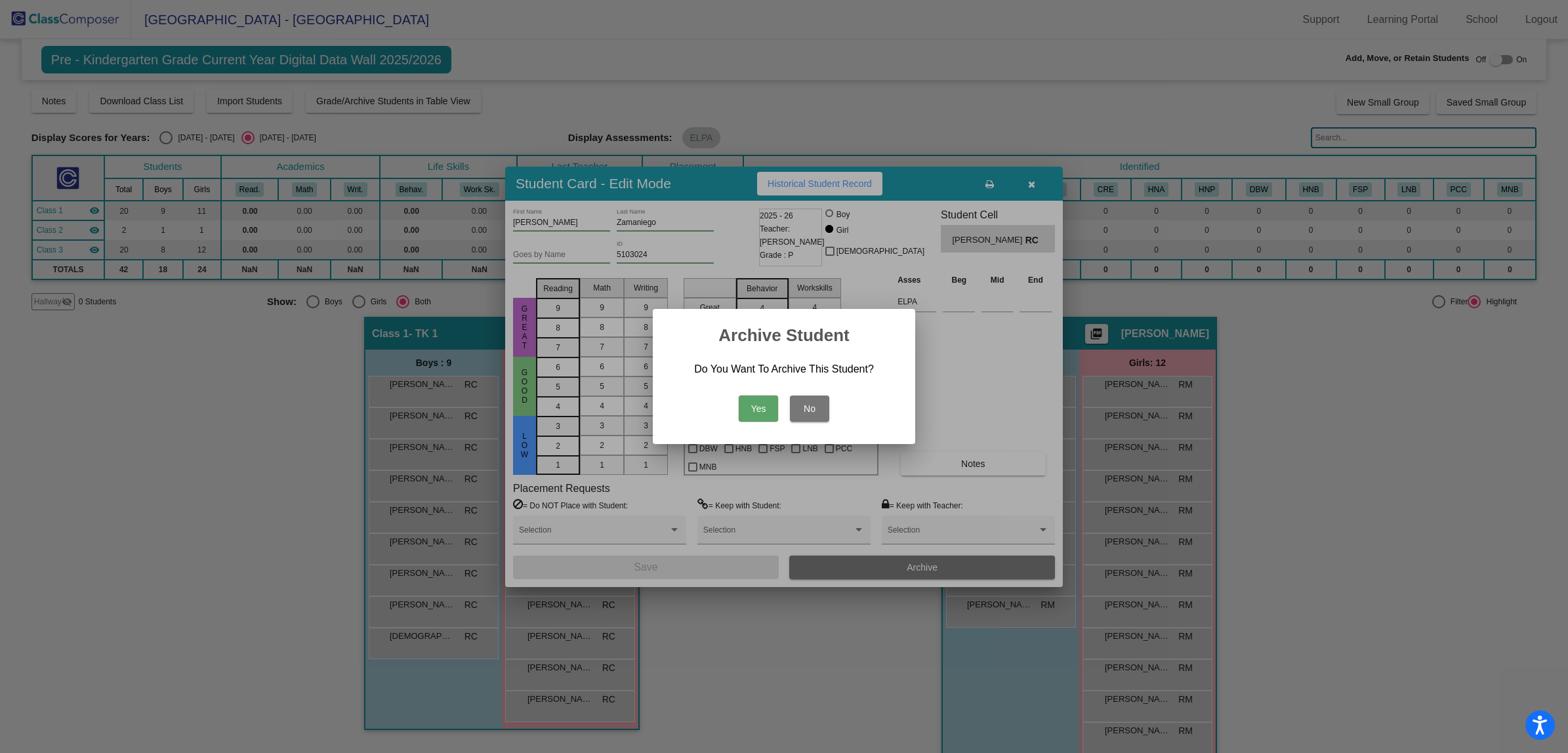
click at [758, 404] on button "Yes" at bounding box center [758, 409] width 40 height 26
